Goal: Transaction & Acquisition: Purchase product/service

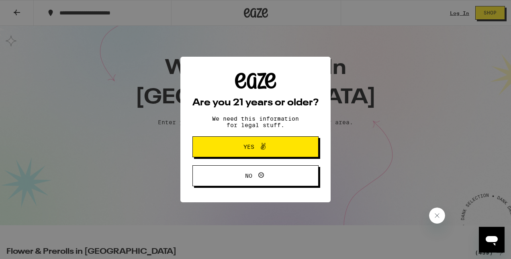
drag, startPoint x: 0, startPoint y: 0, endPoint x: 256, endPoint y: 148, distance: 295.2
click at [256, 148] on span at bounding box center [261, 146] width 14 height 10
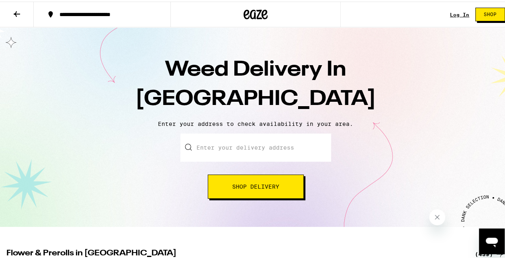
click at [256, 148] on input "Enter your delivery address" at bounding box center [255, 146] width 151 height 28
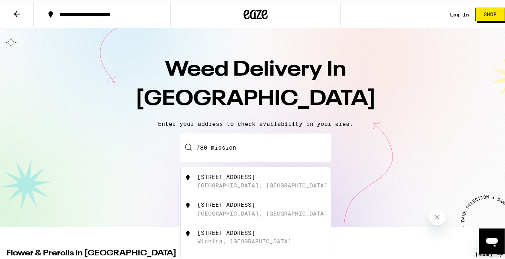
drag, startPoint x: 284, startPoint y: 144, endPoint x: 202, endPoint y: 146, distance: 81.6
click at [202, 146] on input "780 mission" at bounding box center [255, 146] width 151 height 28
click at [310, 180] on div "[STREET_ADDRESS]" at bounding box center [268, 179] width 143 height 15
type input "[STREET_ADDRESS]"
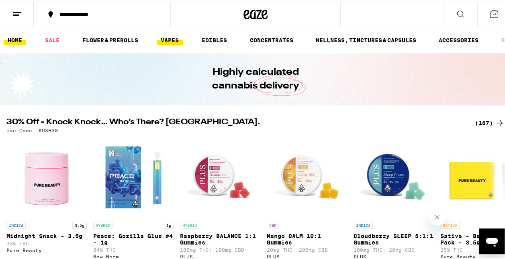
click at [157, 36] on link "VAPES" at bounding box center [170, 39] width 26 height 10
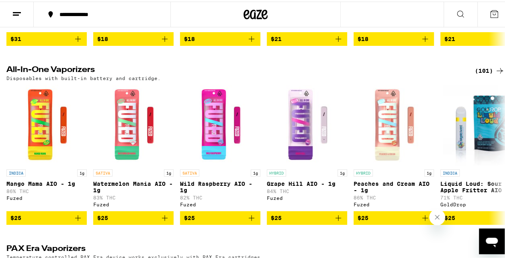
scroll to position [234, 0]
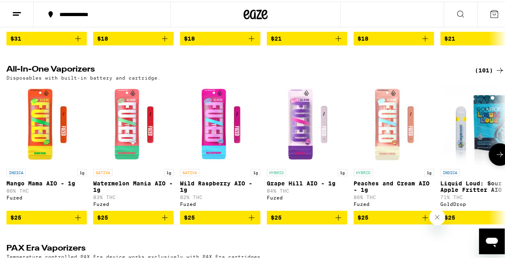
click at [495, 155] on icon at bounding box center [500, 153] width 10 height 10
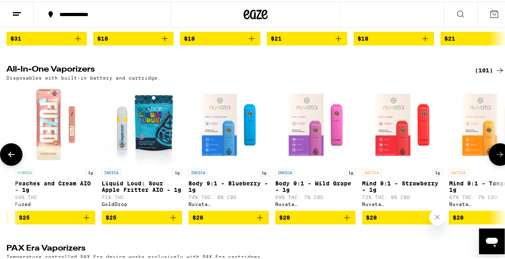
scroll to position [0, 405]
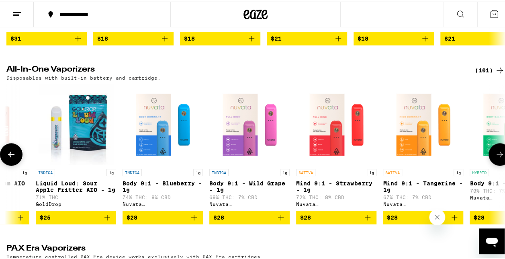
click at [495, 155] on icon at bounding box center [500, 153] width 10 height 10
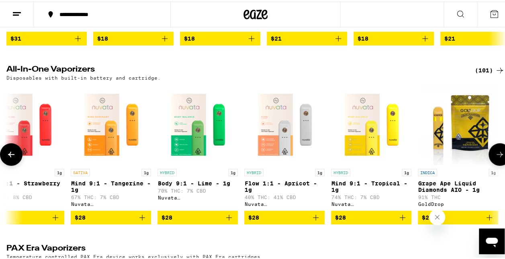
scroll to position [0, 809]
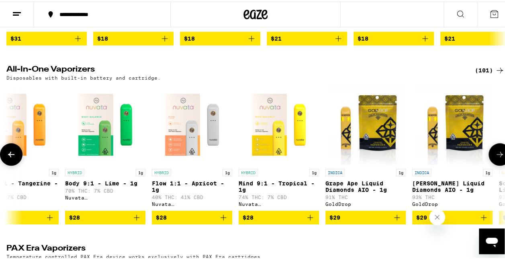
click at [495, 155] on icon at bounding box center [500, 153] width 10 height 10
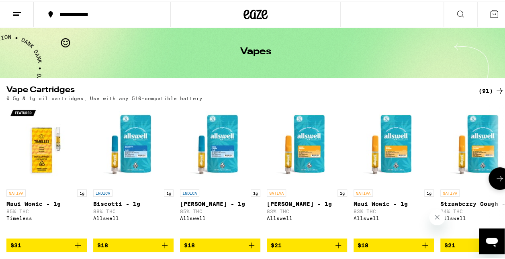
scroll to position [0, 0]
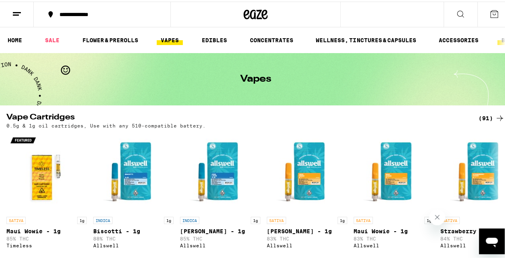
click at [497, 39] on link "BRANDS" at bounding box center [512, 39] width 30 height 10
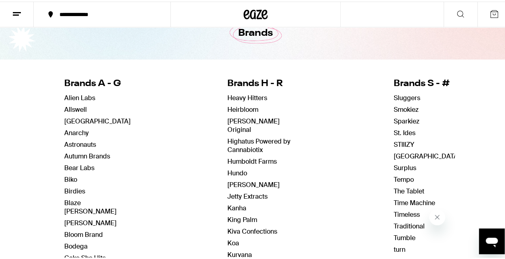
scroll to position [37, 0]
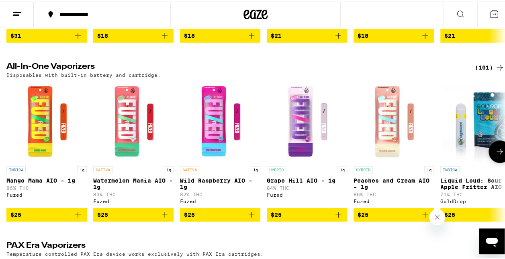
scroll to position [235, 0]
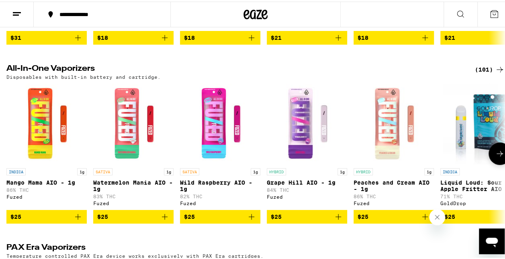
click at [497, 153] on icon at bounding box center [500, 152] width 6 height 6
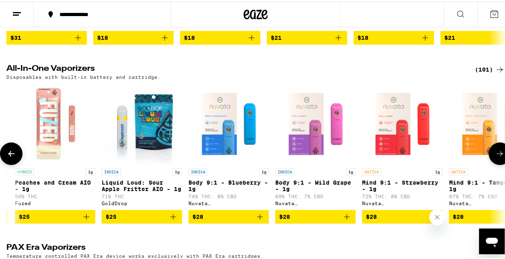
scroll to position [0, 405]
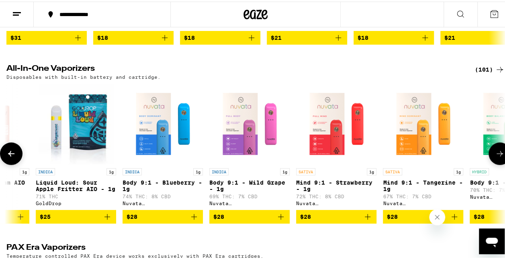
click at [497, 153] on icon at bounding box center [500, 152] width 6 height 6
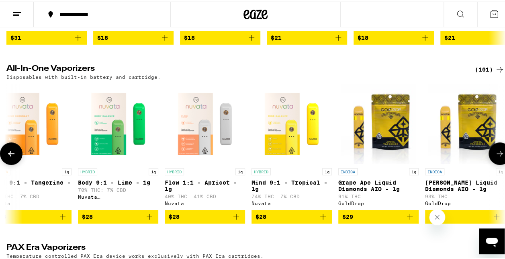
scroll to position [0, 809]
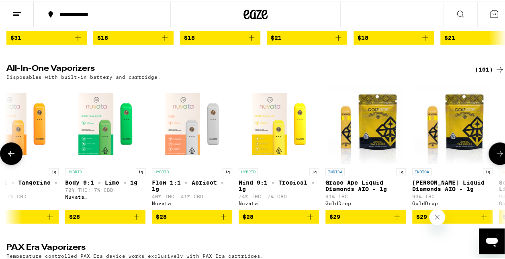
click at [490, 162] on button at bounding box center [500, 152] width 22 height 22
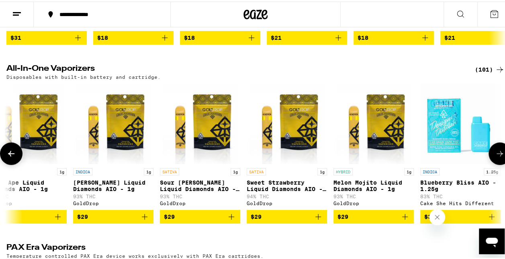
scroll to position [0, 1214]
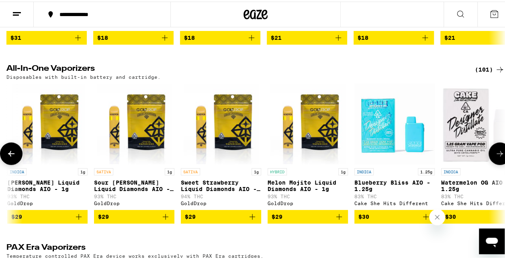
click at [251, 211] on button "$29" at bounding box center [221, 215] width 80 height 14
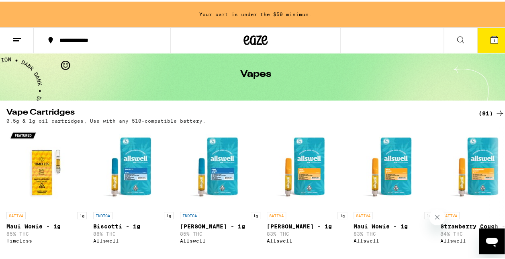
scroll to position [2, 0]
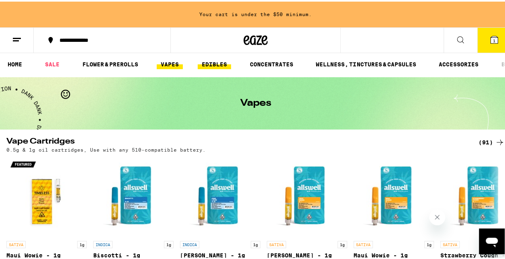
click at [200, 61] on link "EDIBLES" at bounding box center [214, 63] width 33 height 10
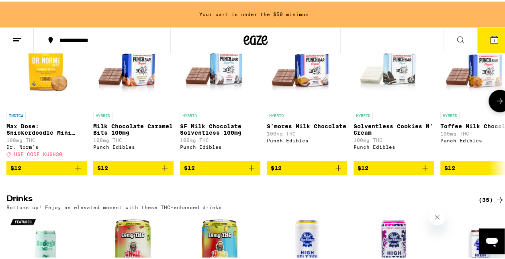
scroll to position [0, 14]
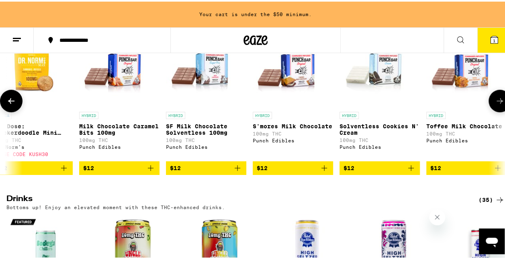
click at [351, 117] on p "HYBRID" at bounding box center [348, 113] width 19 height 7
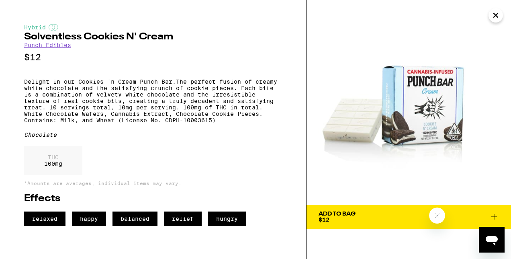
click at [492, 12] on icon "Close" at bounding box center [496, 15] width 10 height 12
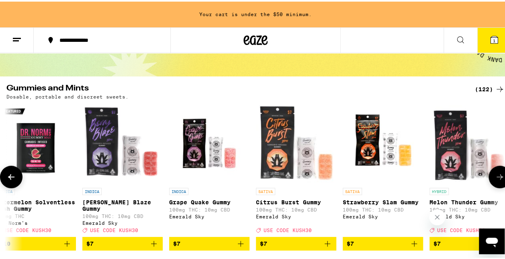
scroll to position [51, 0]
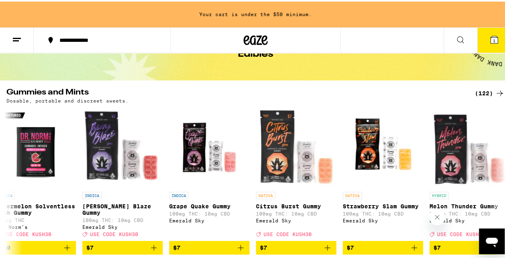
click at [483, 90] on div "(122)" at bounding box center [490, 92] width 30 height 10
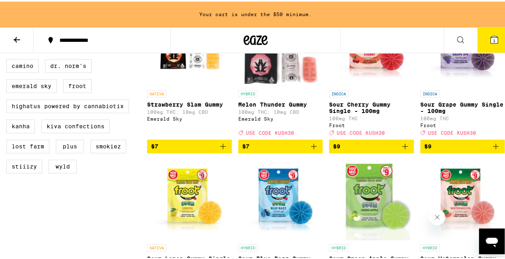
scroll to position [292, 0]
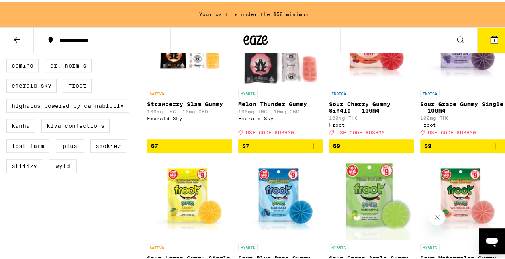
click at [67, 171] on label "WYLD" at bounding box center [63, 164] width 28 height 14
click at [8, 59] on input "WYLD" at bounding box center [8, 58] width 0 height 0
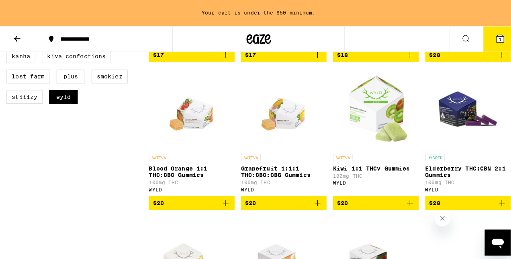
scroll to position [361, 0]
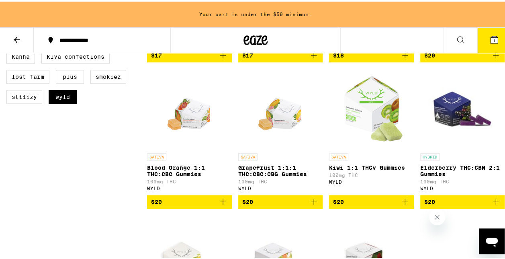
click at [454, 103] on img "Open page for Elderberry THC:CBN 2:1 Gummies from WYLD" at bounding box center [462, 107] width 80 height 80
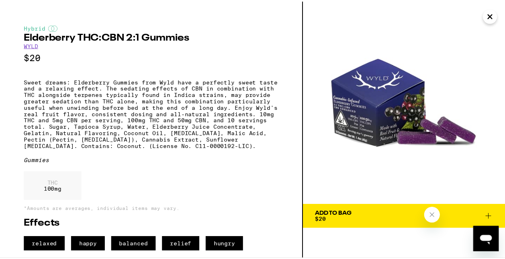
scroll to position [21, 0]
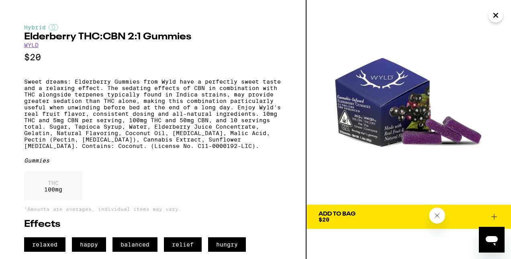
click at [431, 211] on span "Add To Bag $20" at bounding box center [409, 216] width 180 height 11
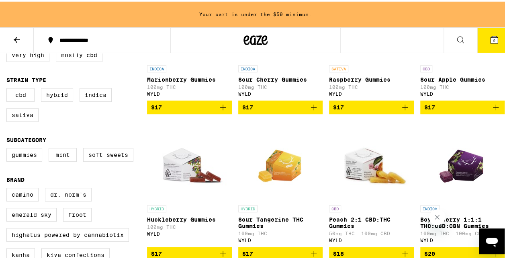
scroll to position [234, 0]
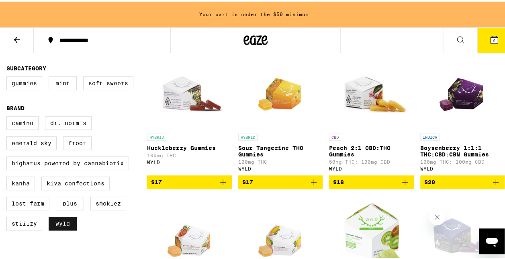
click at [69, 229] on label "WYLD" at bounding box center [63, 222] width 28 height 14
click at [8, 116] on input "WYLD" at bounding box center [8, 116] width 0 height 0
checkbox input "false"
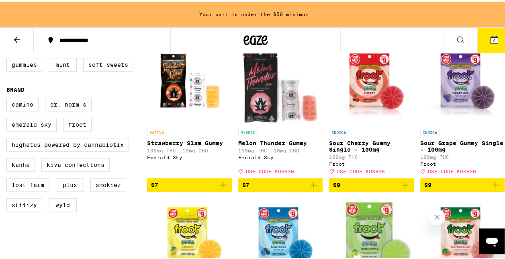
scroll to position [251, 0]
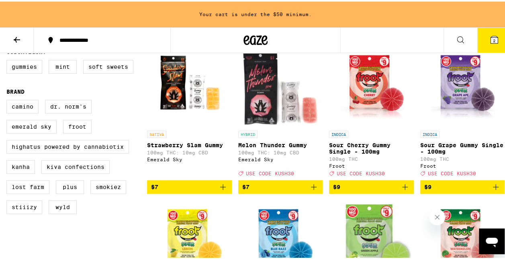
click at [288, 188] on span "$7" at bounding box center [280, 185] width 77 height 10
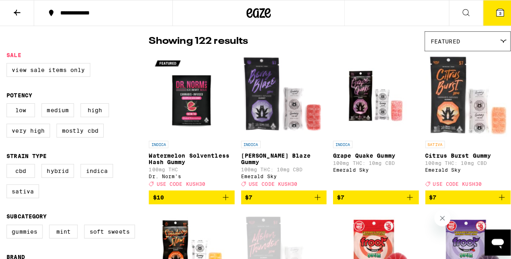
scroll to position [63, 0]
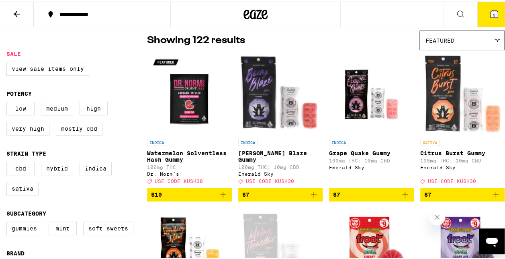
click at [206, 195] on span "$10" at bounding box center [189, 193] width 77 height 10
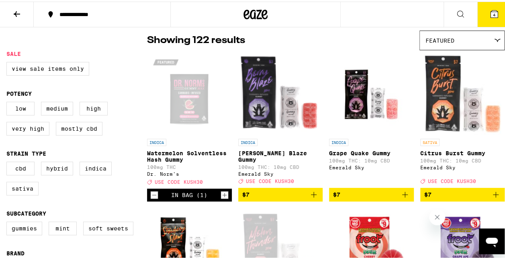
click at [491, 15] on icon at bounding box center [494, 12] width 7 height 7
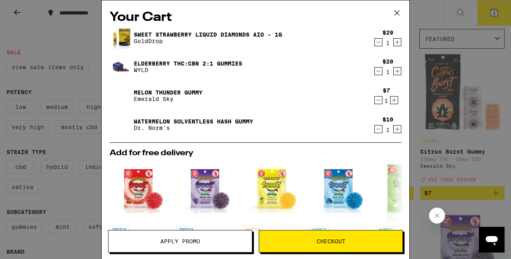
click at [375, 95] on icon "Decrement" at bounding box center [378, 100] width 7 height 10
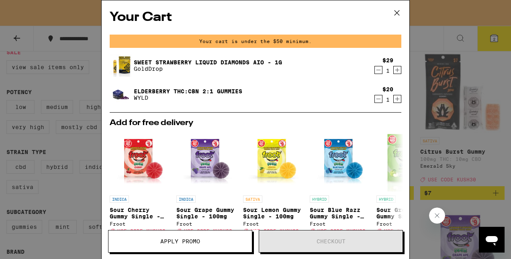
click at [82, 155] on div "Your Cart Your cart is under the $50 minimum. Sweet Strawberry Liquid Diamonds …" at bounding box center [255, 129] width 511 height 259
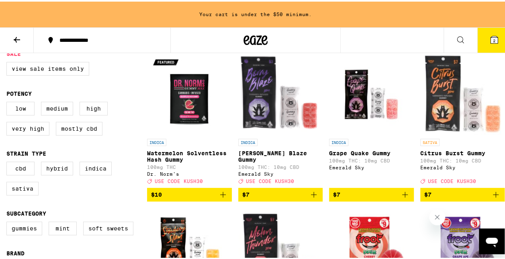
click at [197, 198] on span "$10" at bounding box center [189, 193] width 77 height 10
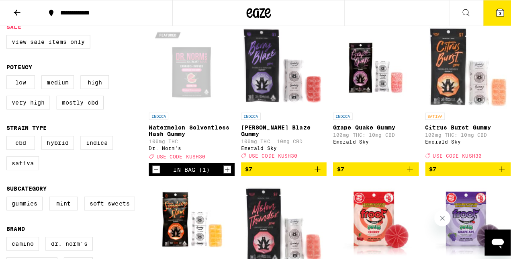
scroll to position [63, 0]
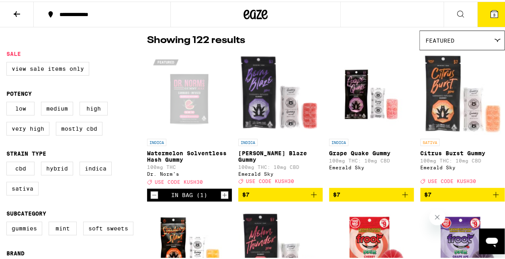
click at [489, 8] on icon at bounding box center [494, 13] width 10 height 10
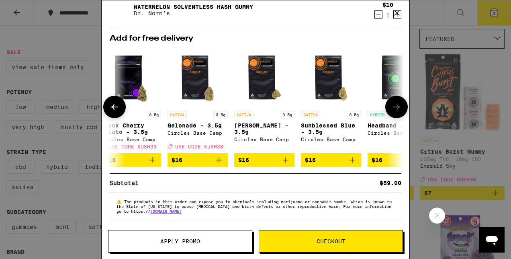
scroll to position [86, 0]
click at [240, 234] on button "Apply Promo" at bounding box center [180, 241] width 144 height 22
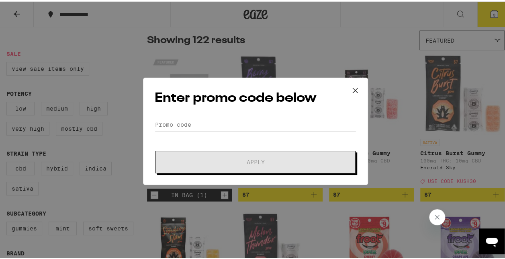
click at [254, 124] on input "Promo Code" at bounding box center [256, 123] width 202 height 12
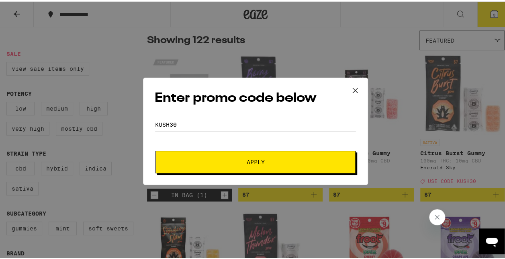
type input "kush30"
click at [155, 149] on button "Apply" at bounding box center [255, 160] width 200 height 22
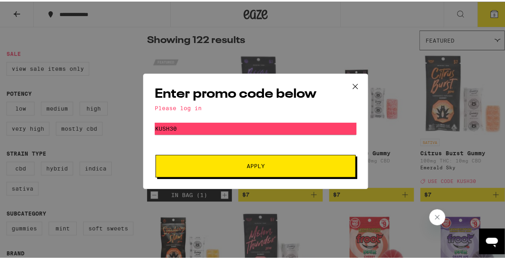
click at [248, 163] on span "Apply" at bounding box center [256, 164] width 18 height 6
click at [350, 82] on icon at bounding box center [355, 85] width 12 height 12
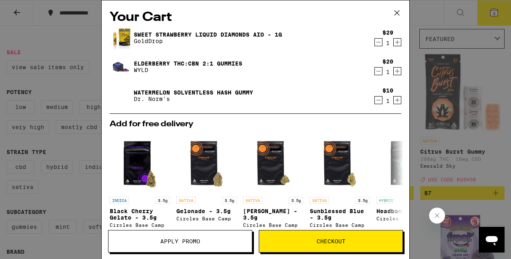
click at [300, 237] on button "Checkout" at bounding box center [331, 241] width 144 height 22
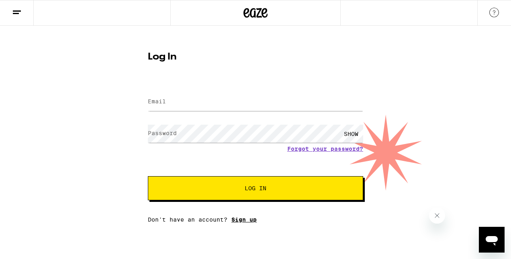
click at [244, 221] on link "Sign up" at bounding box center [243, 219] width 25 height 6
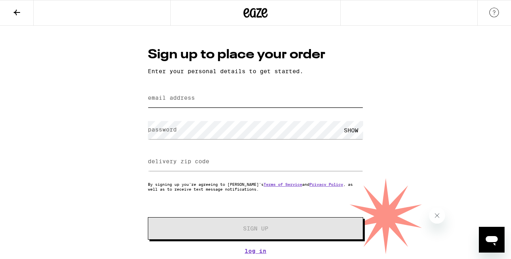
click at [256, 100] on input "email address" at bounding box center [255, 98] width 215 height 18
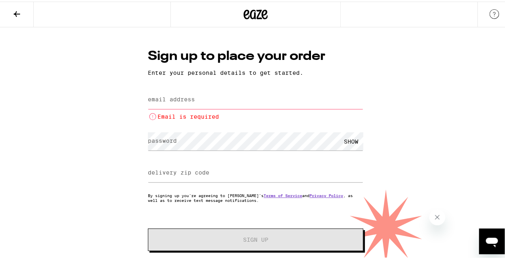
type input "[EMAIL_ADDRESS][DOMAIN_NAME]"
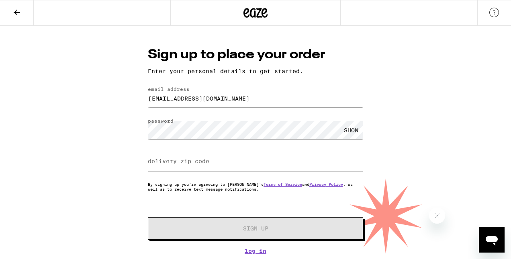
click at [222, 157] on input "delivery zip code" at bounding box center [255, 162] width 215 height 18
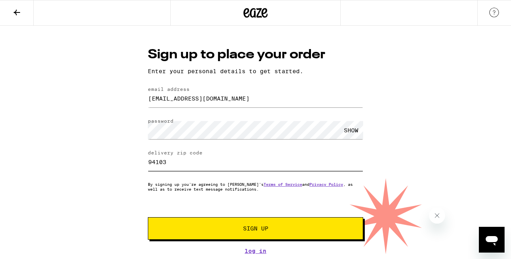
type input "94103"
click at [248, 226] on span "Sign Up" at bounding box center [255, 228] width 25 height 6
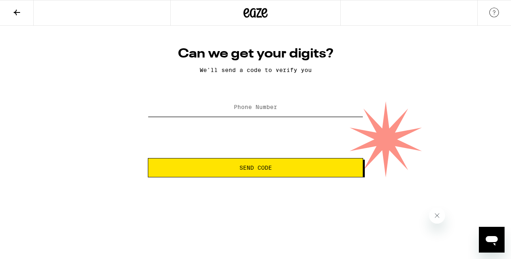
click at [254, 112] on input "Phone Number" at bounding box center [255, 107] width 215 height 18
type input "[PHONE_NUMBER]"
click at [293, 170] on span "Send Code" at bounding box center [256, 168] width 202 height 6
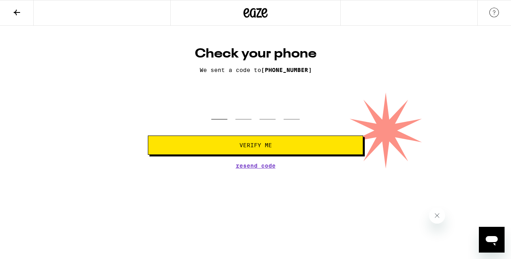
click at [220, 114] on input "tel" at bounding box center [219, 108] width 16 height 24
type input "0"
type input "3"
type input "5"
type input "3"
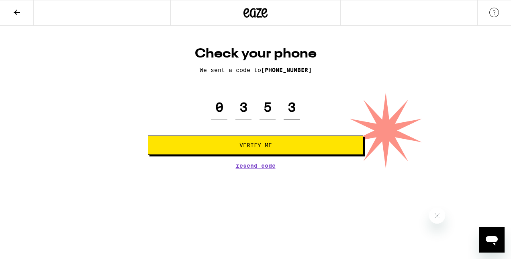
click at [148, 135] on button "Verify Me" at bounding box center [255, 144] width 215 height 19
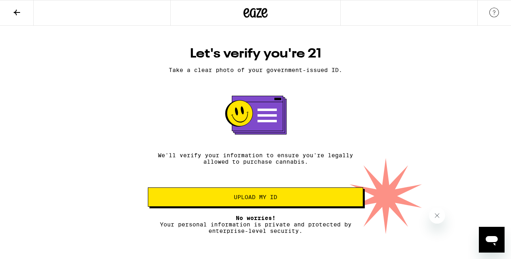
click at [267, 198] on span "Upload my ID" at bounding box center [255, 197] width 43 height 6
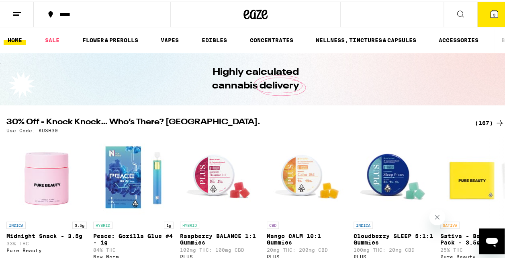
click at [491, 13] on icon at bounding box center [494, 12] width 7 height 7
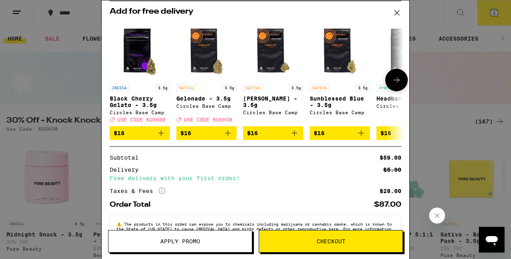
scroll to position [136, 0]
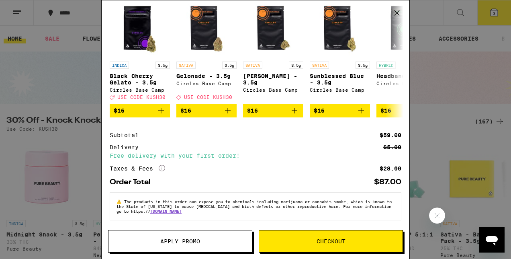
click at [163, 166] on icon "More Info" at bounding box center [162, 168] width 6 height 6
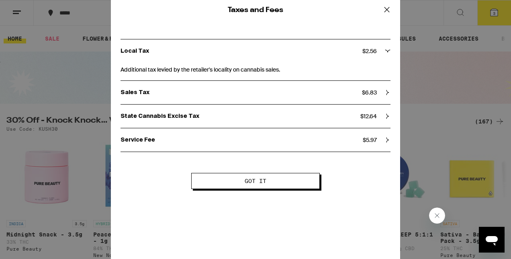
click at [250, 178] on span "Got it" at bounding box center [256, 181] width 22 height 6
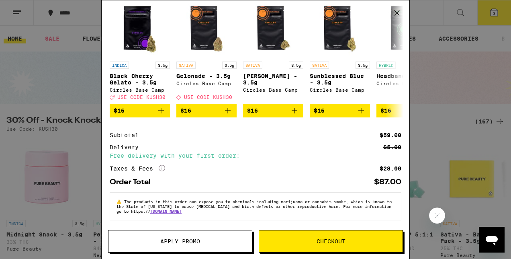
click at [161, 166] on icon at bounding box center [162, 168] width 6 height 6
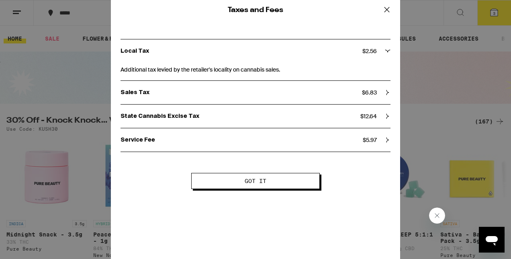
click at [386, 137] on icon at bounding box center [387, 139] width 2 height 5
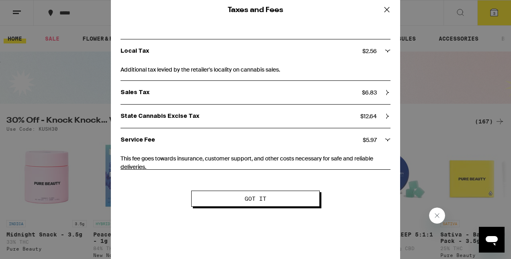
click at [380, 108] on div "State Cannabis Excise Tax $ 12.64" at bounding box center [256, 115] width 270 height 23
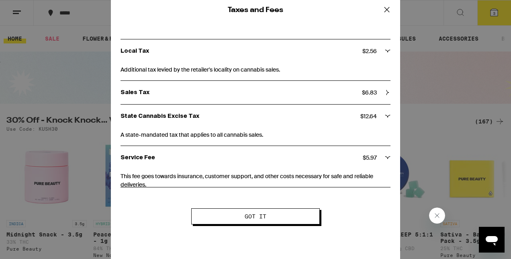
click at [379, 90] on div "Sales Tax $ 6.83" at bounding box center [256, 92] width 270 height 7
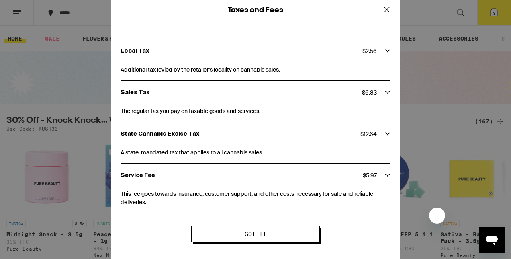
click at [372, 56] on div "Local Tax $ 2.56" at bounding box center [256, 50] width 270 height 23
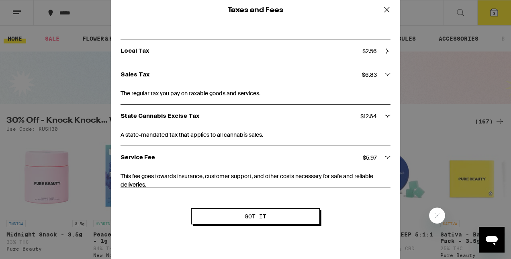
click at [382, 6] on icon at bounding box center [387, 10] width 12 height 12
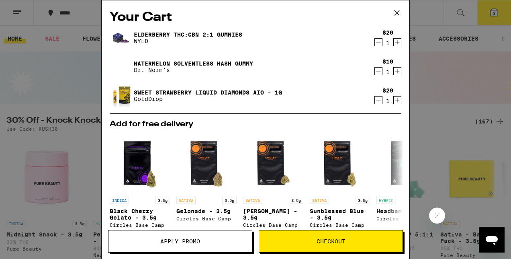
click at [330, 232] on button "Checkout" at bounding box center [331, 241] width 144 height 22
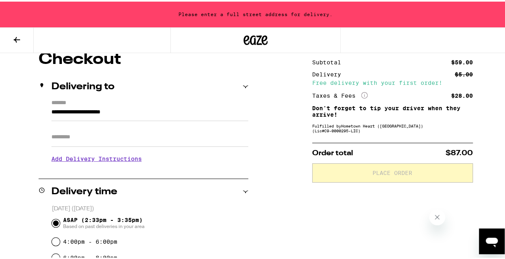
scroll to position [57, 0]
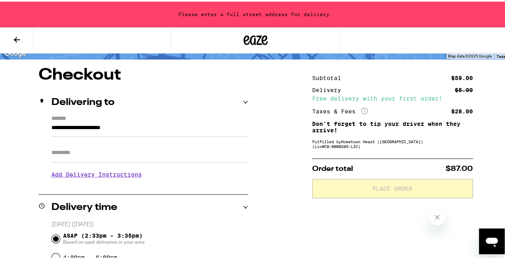
click at [166, 129] on input "**********" at bounding box center [149, 128] width 197 height 14
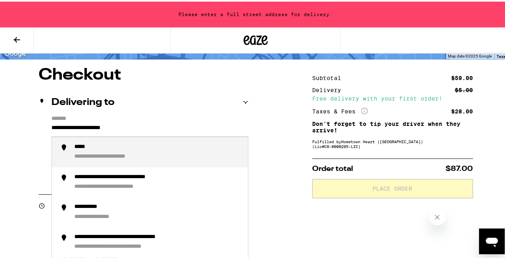
click at [166, 129] on input "**********" at bounding box center [149, 128] width 197 height 14
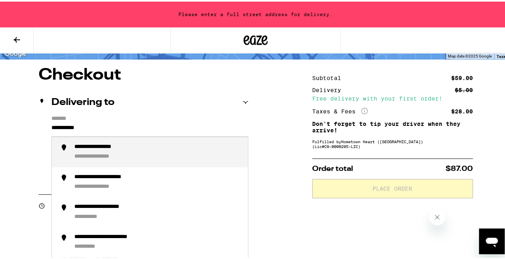
click at [134, 147] on div "**********" at bounding box center [106, 146] width 65 height 8
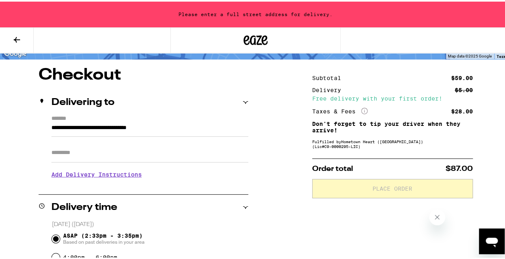
type input "**********"
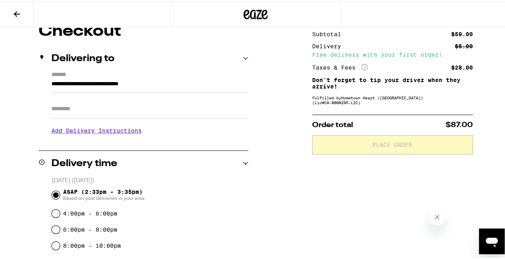
scroll to position [77, 0]
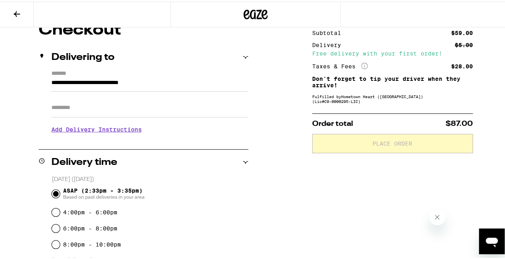
click at [123, 127] on h3 "Add Delivery Instructions" at bounding box center [149, 128] width 197 height 18
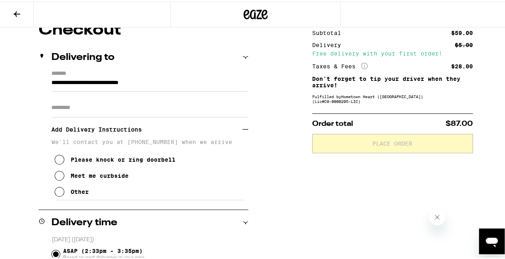
click at [61, 192] on icon at bounding box center [60, 190] width 10 height 10
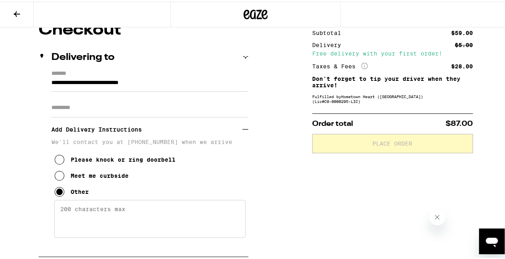
click at [106, 212] on textarea "Enter any other delivery instructions you want driver to know" at bounding box center [149, 217] width 191 height 38
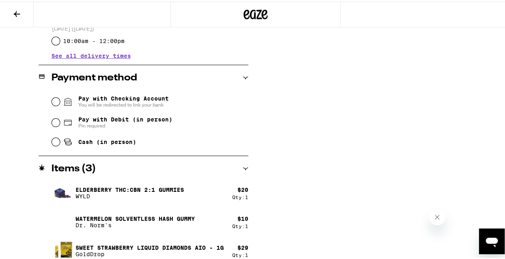
scroll to position [415, 0]
type textarea "I can meet you in the drop off area or in the lobby. Call me when you get here."
click at [57, 117] on input "Pay with Debit (in person) Pin required" at bounding box center [56, 121] width 8 height 8
radio input "true"
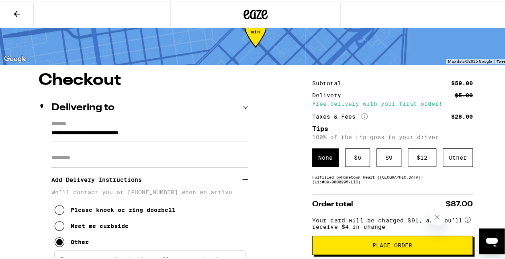
scroll to position [26, 0]
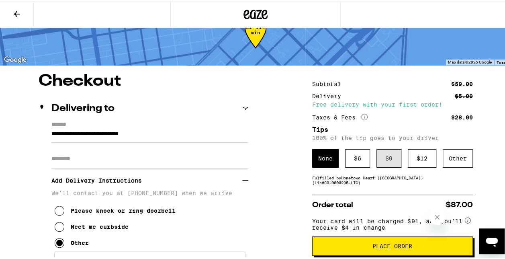
click at [376, 155] on div "$ 9" at bounding box center [388, 156] width 25 height 18
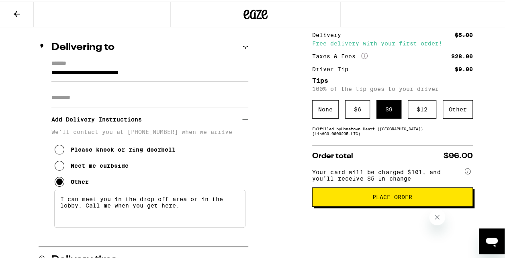
scroll to position [99, 0]
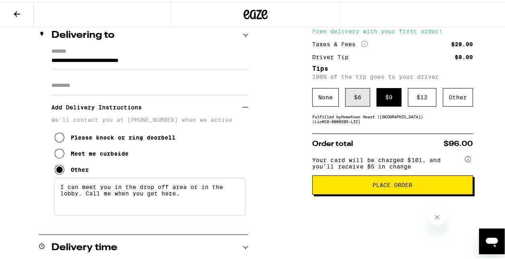
click at [361, 94] on div "$ 6" at bounding box center [357, 95] width 25 height 18
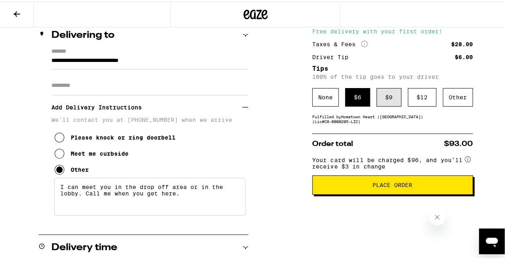
click at [394, 96] on div "$ 9" at bounding box center [388, 95] width 25 height 18
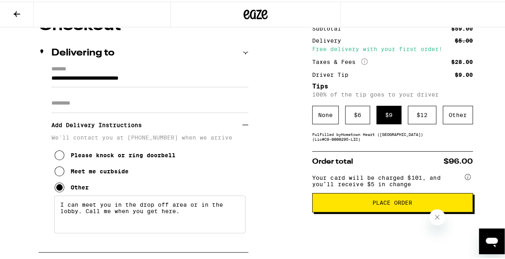
scroll to position [62, 0]
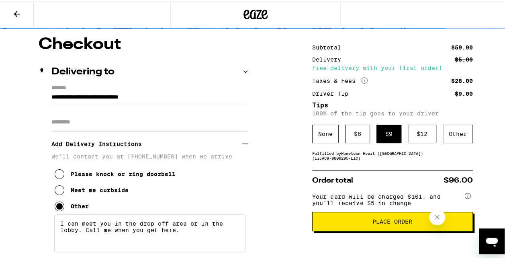
click at [339, 220] on button "Place Order" at bounding box center [392, 219] width 161 height 19
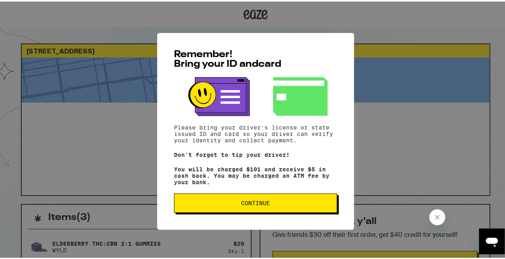
click at [243, 198] on span "Continue" at bounding box center [255, 201] width 29 height 6
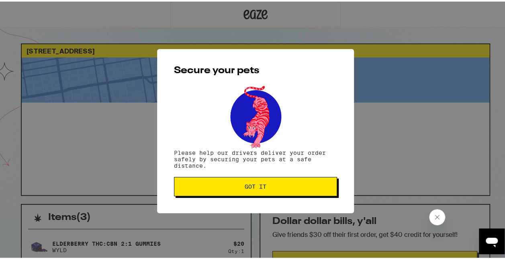
click at [258, 188] on span "Got it" at bounding box center [256, 185] width 22 height 6
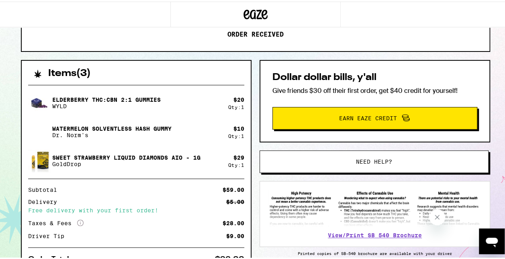
scroll to position [224, 0]
